Goal: Transaction & Acquisition: Obtain resource

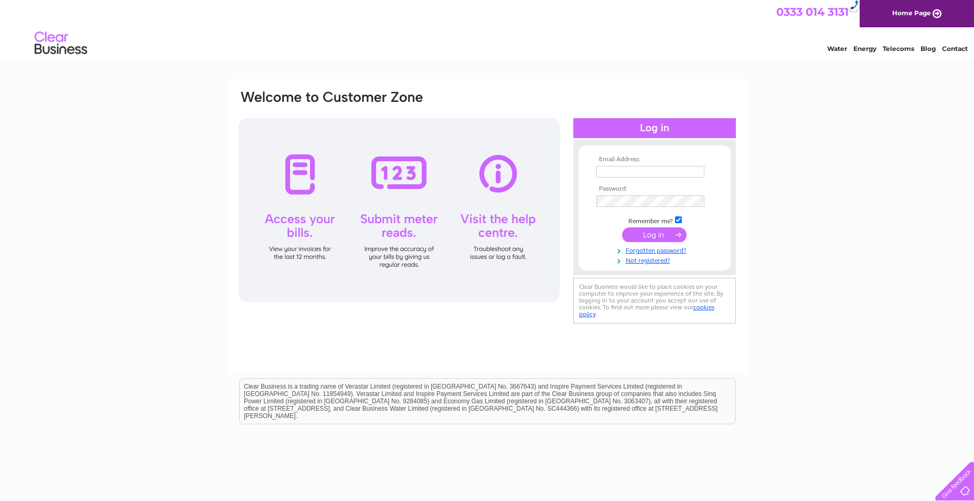
type input "jayne@grampiancateringequipment.co.uk"
click at [648, 233] on input "submit" at bounding box center [654, 234] width 65 height 15
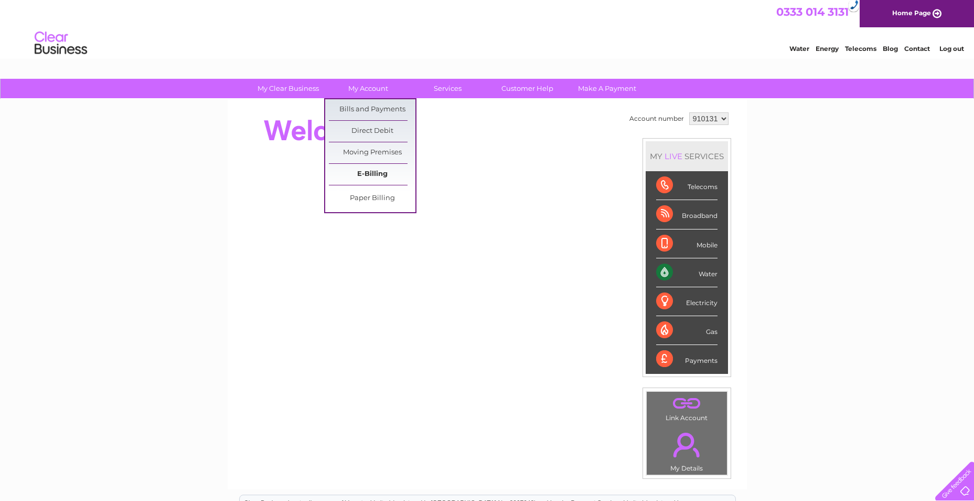
click at [374, 169] on link "E-Billing" at bounding box center [372, 174] width 87 height 21
click at [370, 111] on link "Bills and Payments" at bounding box center [372, 109] width 87 height 21
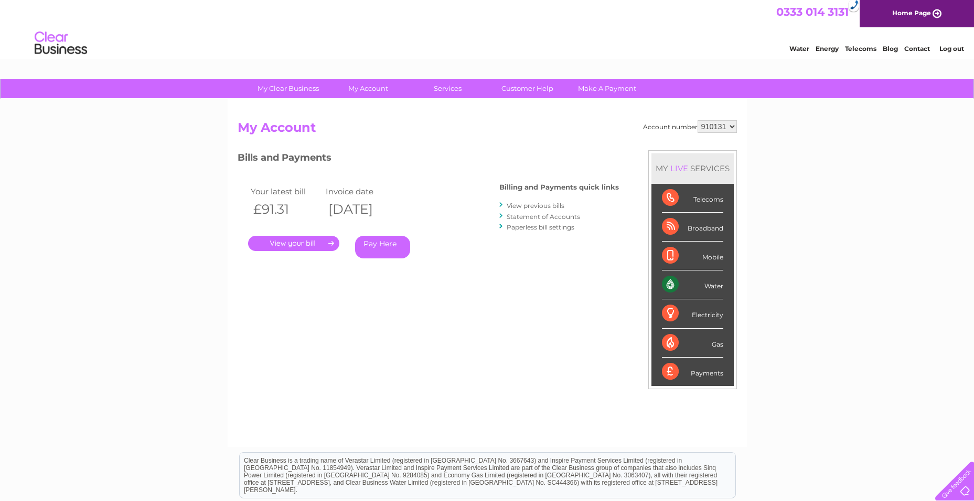
click at [315, 241] on link "." at bounding box center [293, 243] width 91 height 15
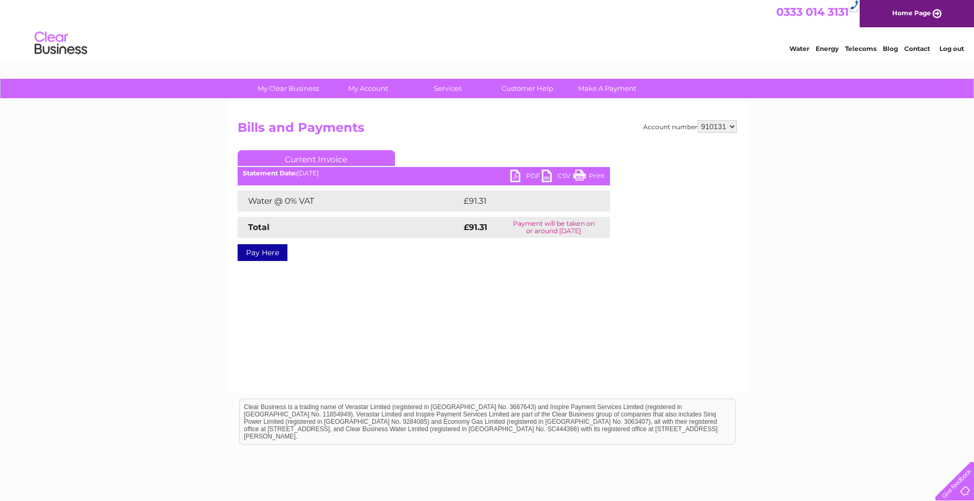
click at [525, 175] on link "PDF" at bounding box center [526, 176] width 31 height 15
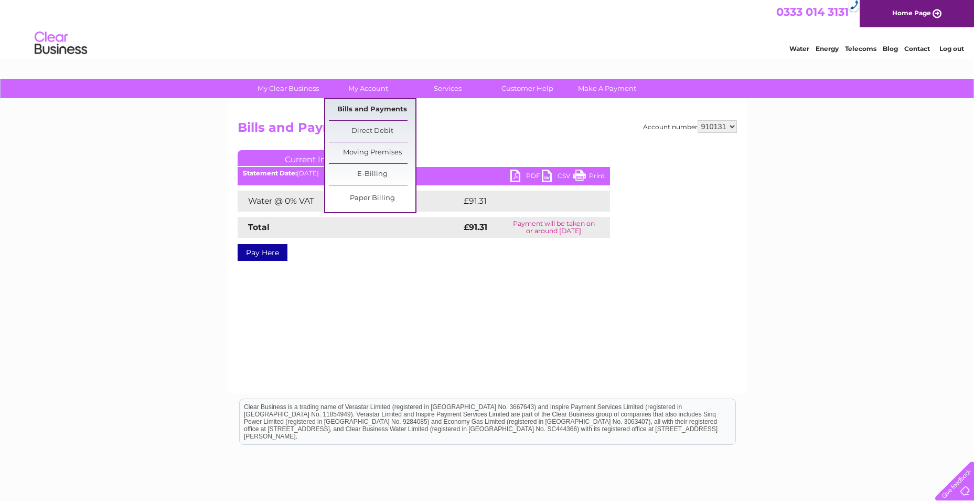
click at [364, 108] on link "Bills and Payments" at bounding box center [372, 109] width 87 height 21
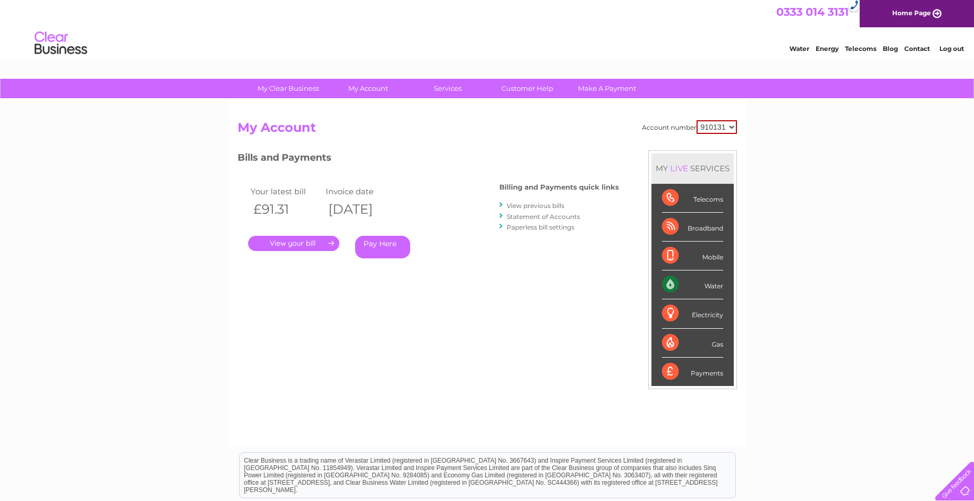
click at [555, 204] on link "View previous bills" at bounding box center [536, 206] width 58 height 8
